Goal: Transaction & Acquisition: Purchase product/service

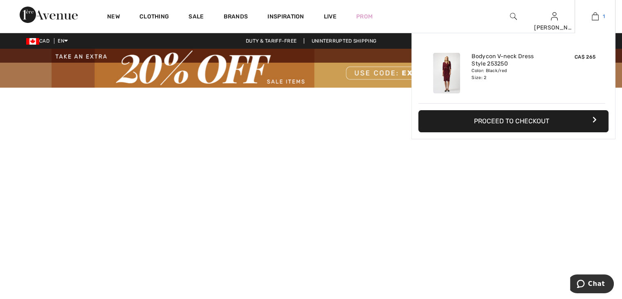
click at [593, 17] on img at bounding box center [595, 16] width 7 height 10
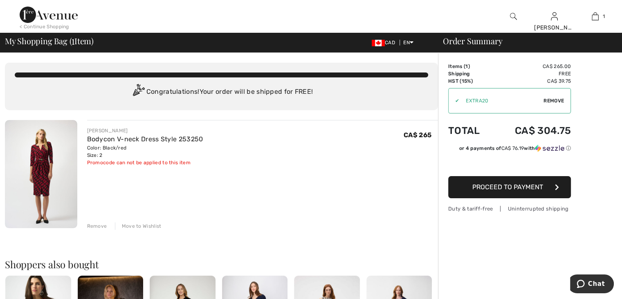
click at [142, 225] on div "Move to Wishlist" at bounding box center [138, 225] width 47 height 7
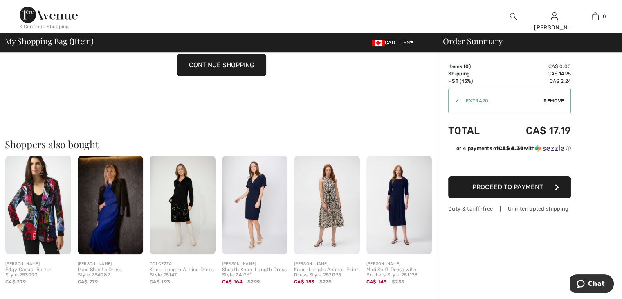
scroll to position [111, 0]
click at [332, 266] on div "Knee-Length Animal-Print Dress Style 252095" at bounding box center [327, 271] width 66 height 11
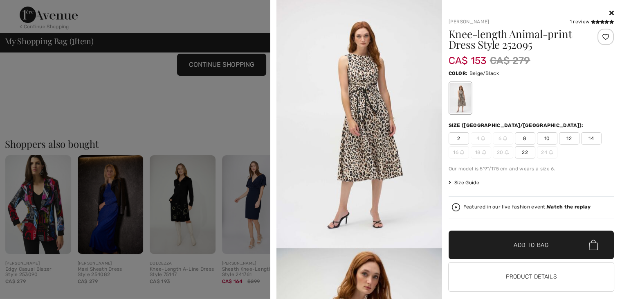
click at [550, 207] on strong "Watch the replay" at bounding box center [569, 207] width 44 height 6
click at [563, 73] on div "Color: Beige/Black" at bounding box center [532, 73] width 166 height 10
click at [398, 102] on img at bounding box center [360, 124] width 166 height 248
click at [524, 278] on button "Product Details" at bounding box center [532, 276] width 166 height 29
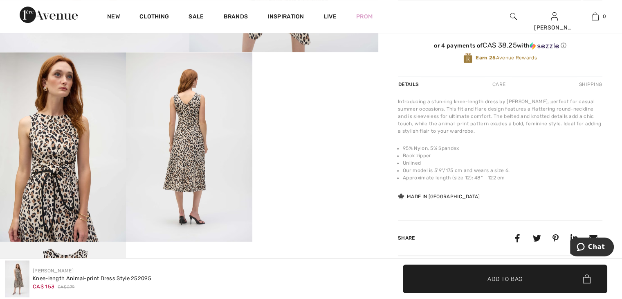
scroll to position [311, 0]
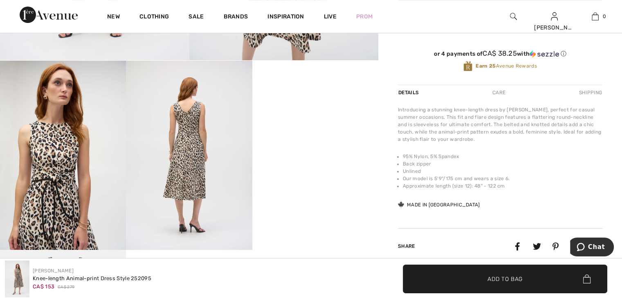
click at [313, 124] on video "Your browser does not support the video tag." at bounding box center [315, 92] width 126 height 63
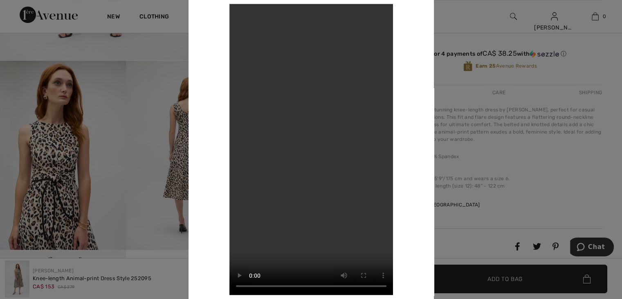
click at [72, 158] on div at bounding box center [311, 149] width 622 height 299
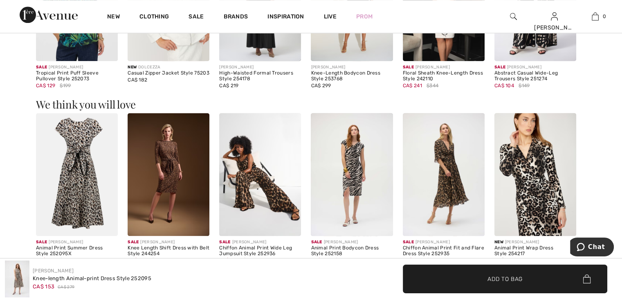
scroll to position [853, 0]
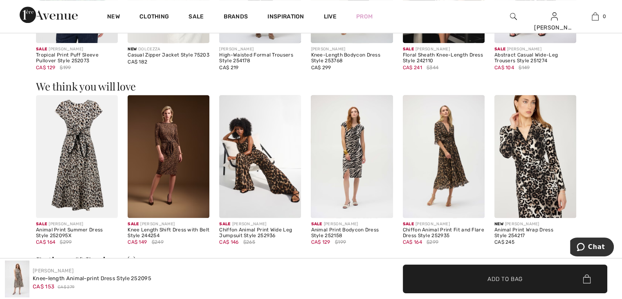
click at [95, 185] on img at bounding box center [77, 156] width 82 height 123
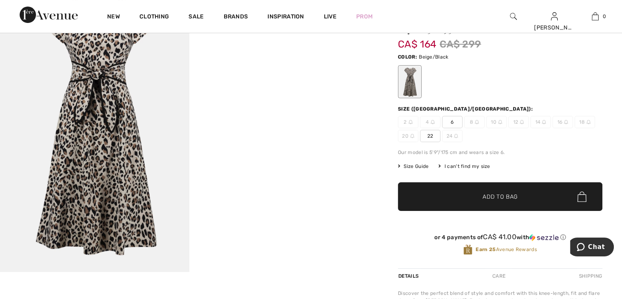
scroll to position [5, 0]
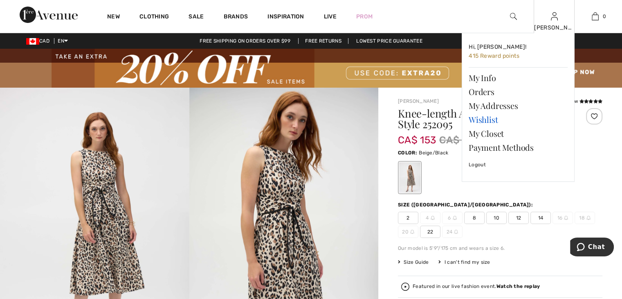
click at [488, 117] on link "Wishlist" at bounding box center [518, 119] width 99 height 14
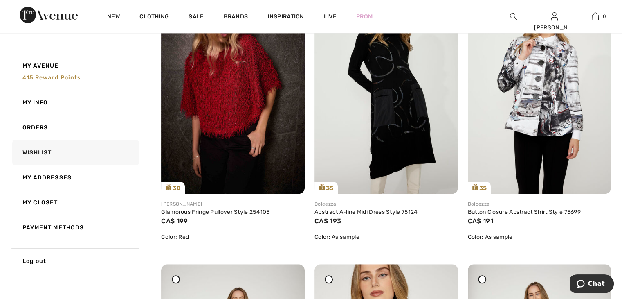
scroll to position [740, 0]
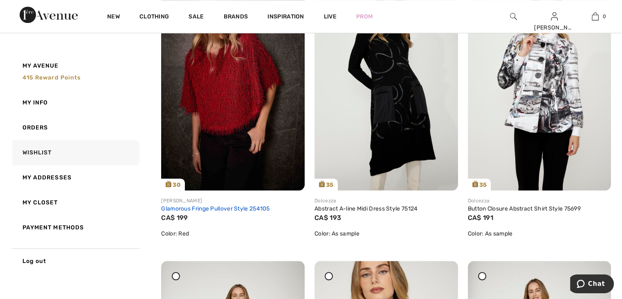
click at [248, 208] on link "Glamorous Fringe Pullover Style 254105" at bounding box center [215, 208] width 108 height 7
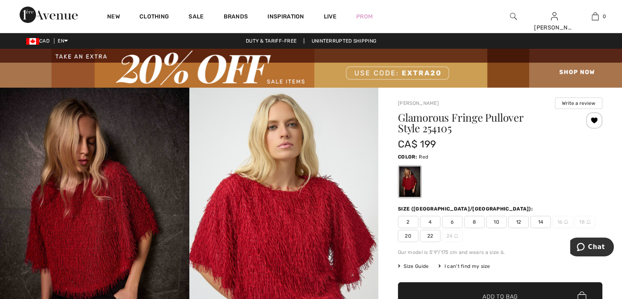
click at [279, 237] on img at bounding box center [283, 229] width 189 height 283
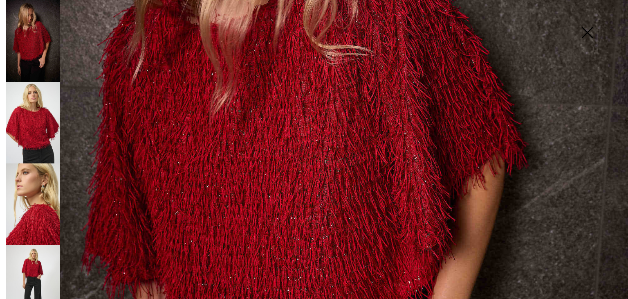
scroll to position [239, 0]
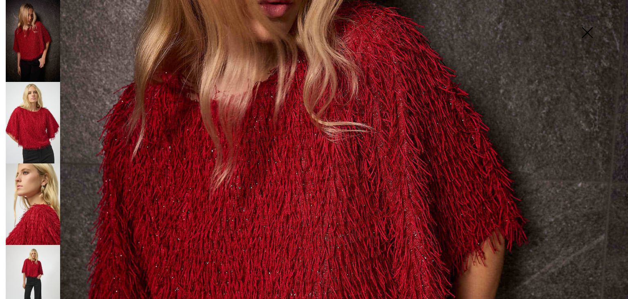
click at [43, 213] on img at bounding box center [33, 203] width 54 height 81
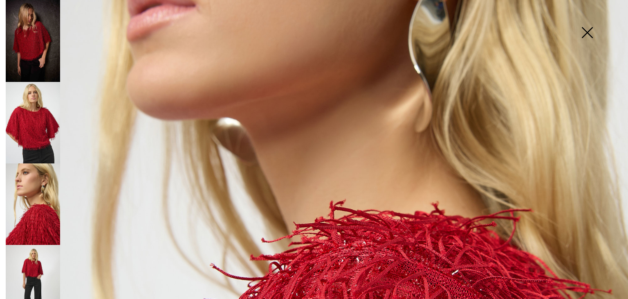
scroll to position [211, 0]
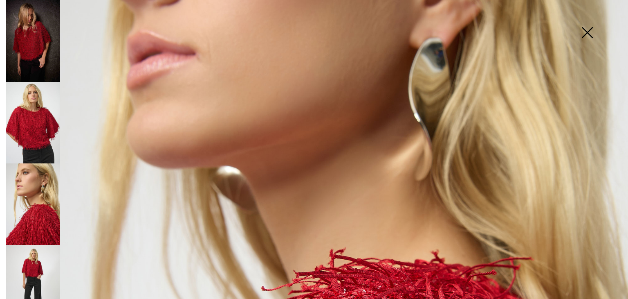
click at [37, 125] on img at bounding box center [33, 122] width 54 height 81
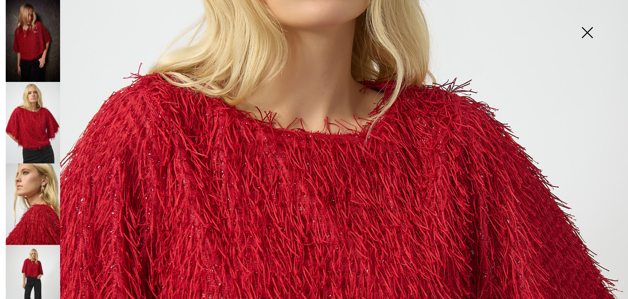
click at [36, 62] on img at bounding box center [33, 41] width 54 height 82
